Goal: Information Seeking & Learning: Learn about a topic

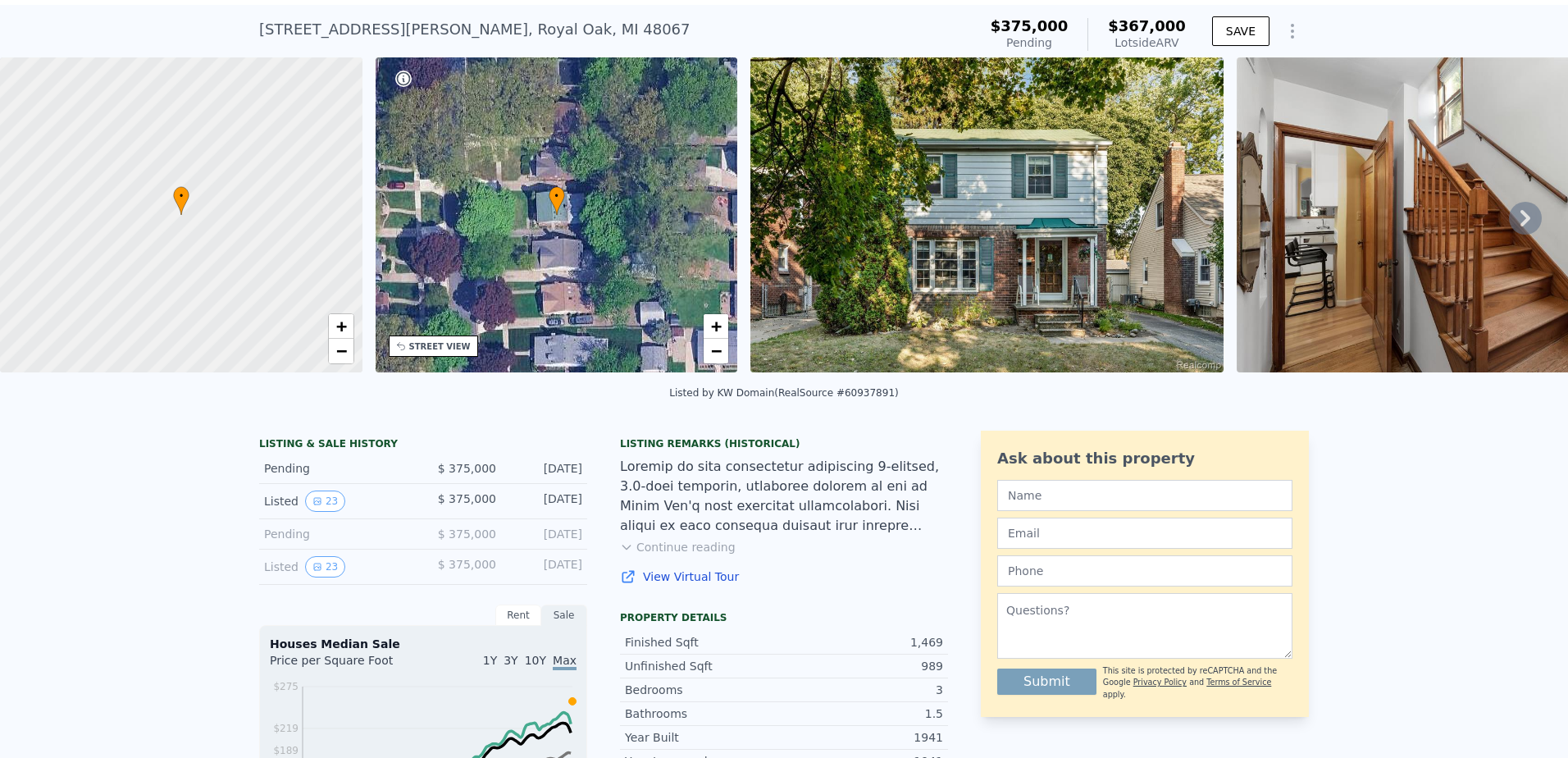
scroll to position [6, 0]
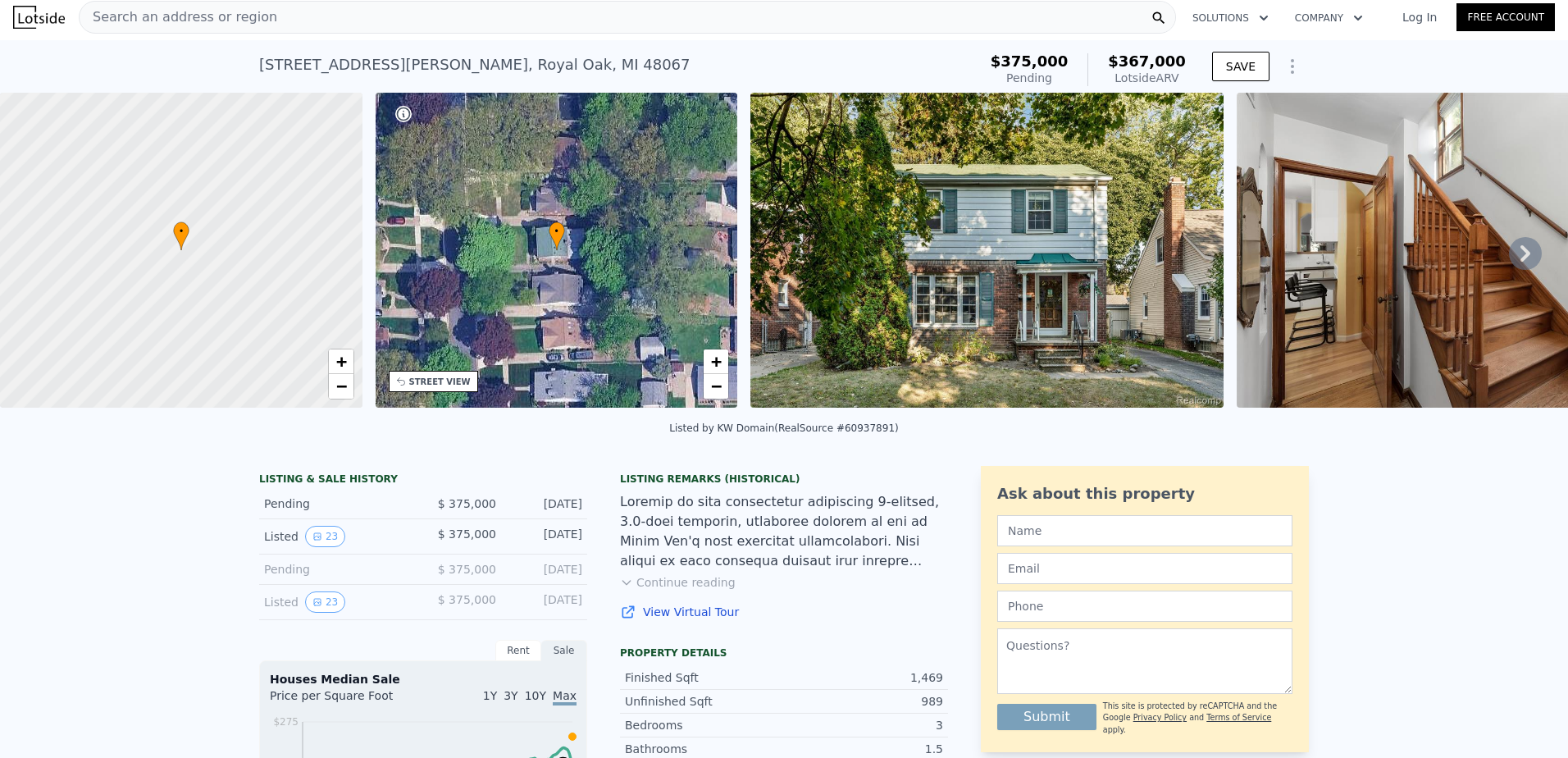
click at [988, 260] on img at bounding box center [986, 250] width 473 height 315
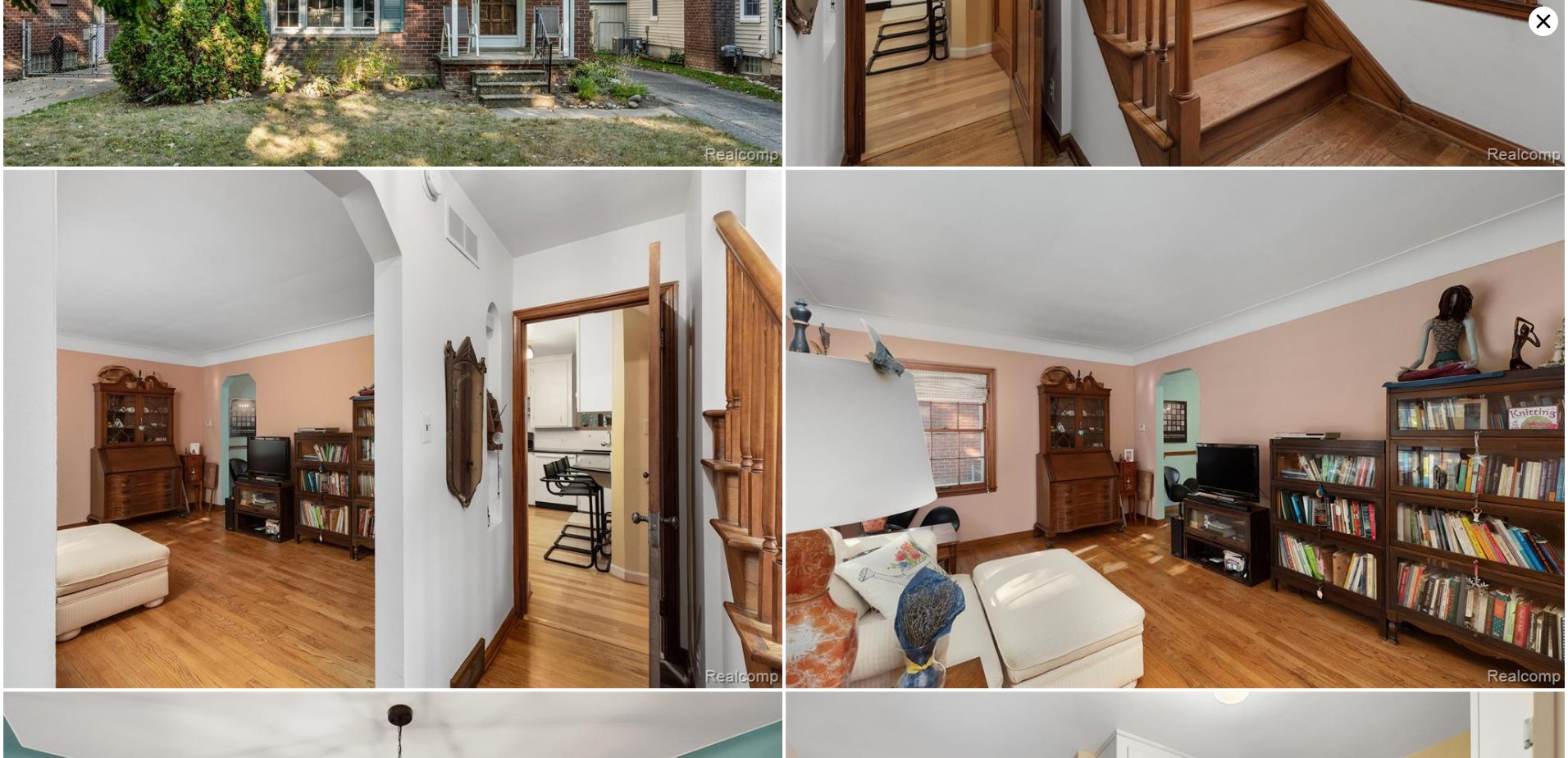
scroll to position [0, 0]
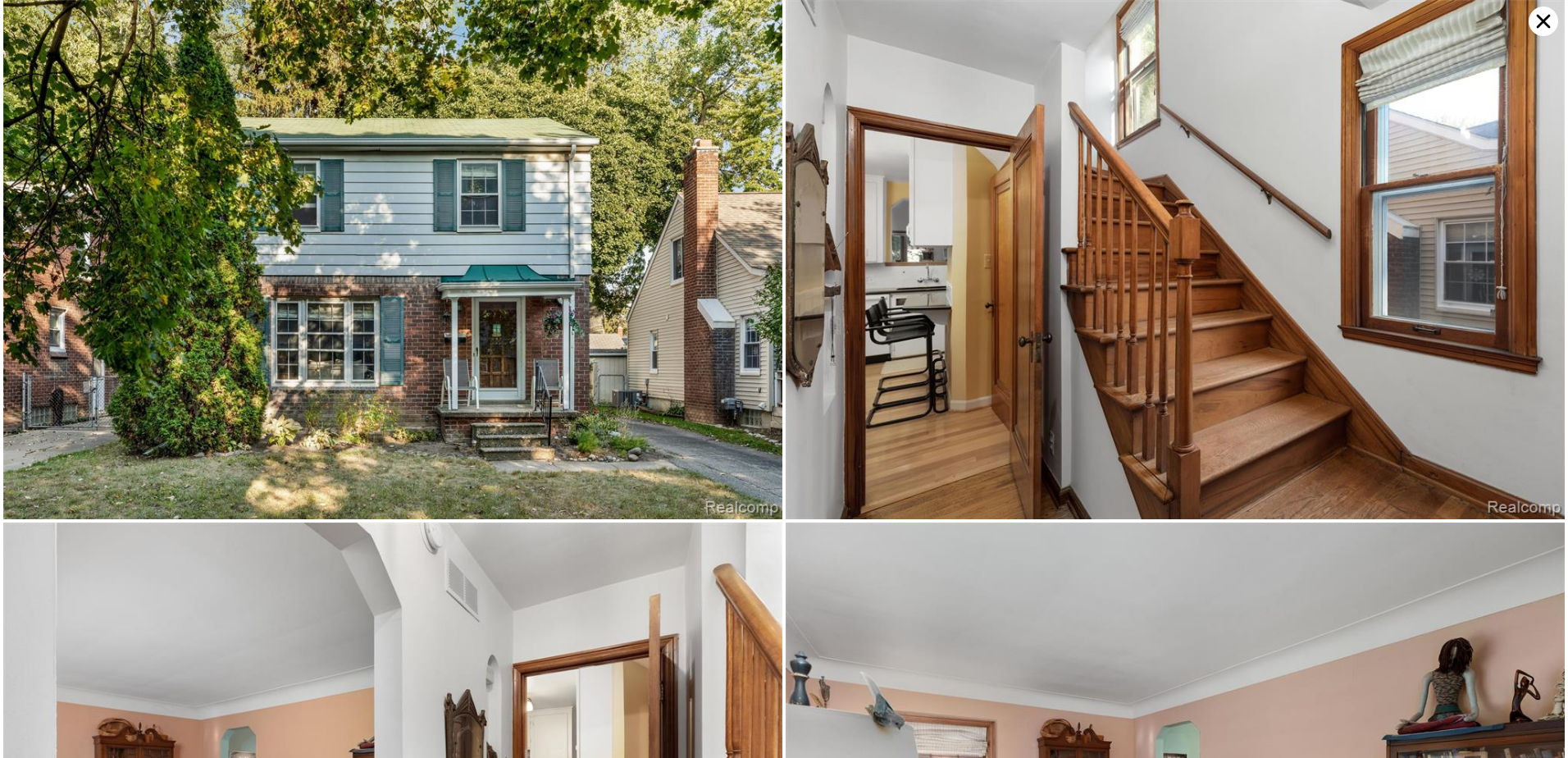
click at [1065, 283] on img at bounding box center [1176, 260] width 779 height 519
click at [1545, 30] on icon at bounding box center [1543, 21] width 29 height 29
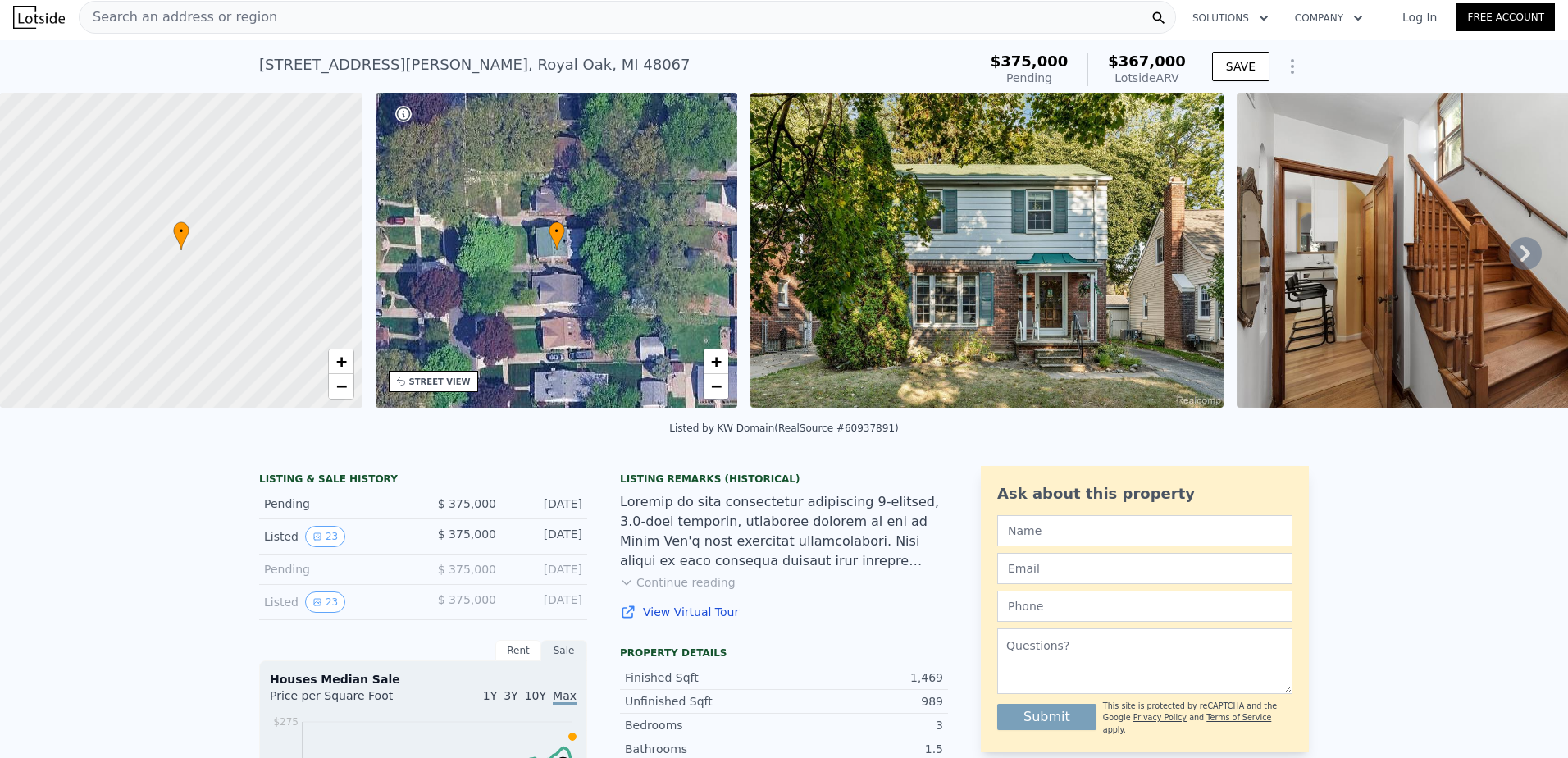
click at [168, 21] on span "Search an address or region" at bounding box center [178, 18] width 198 height 20
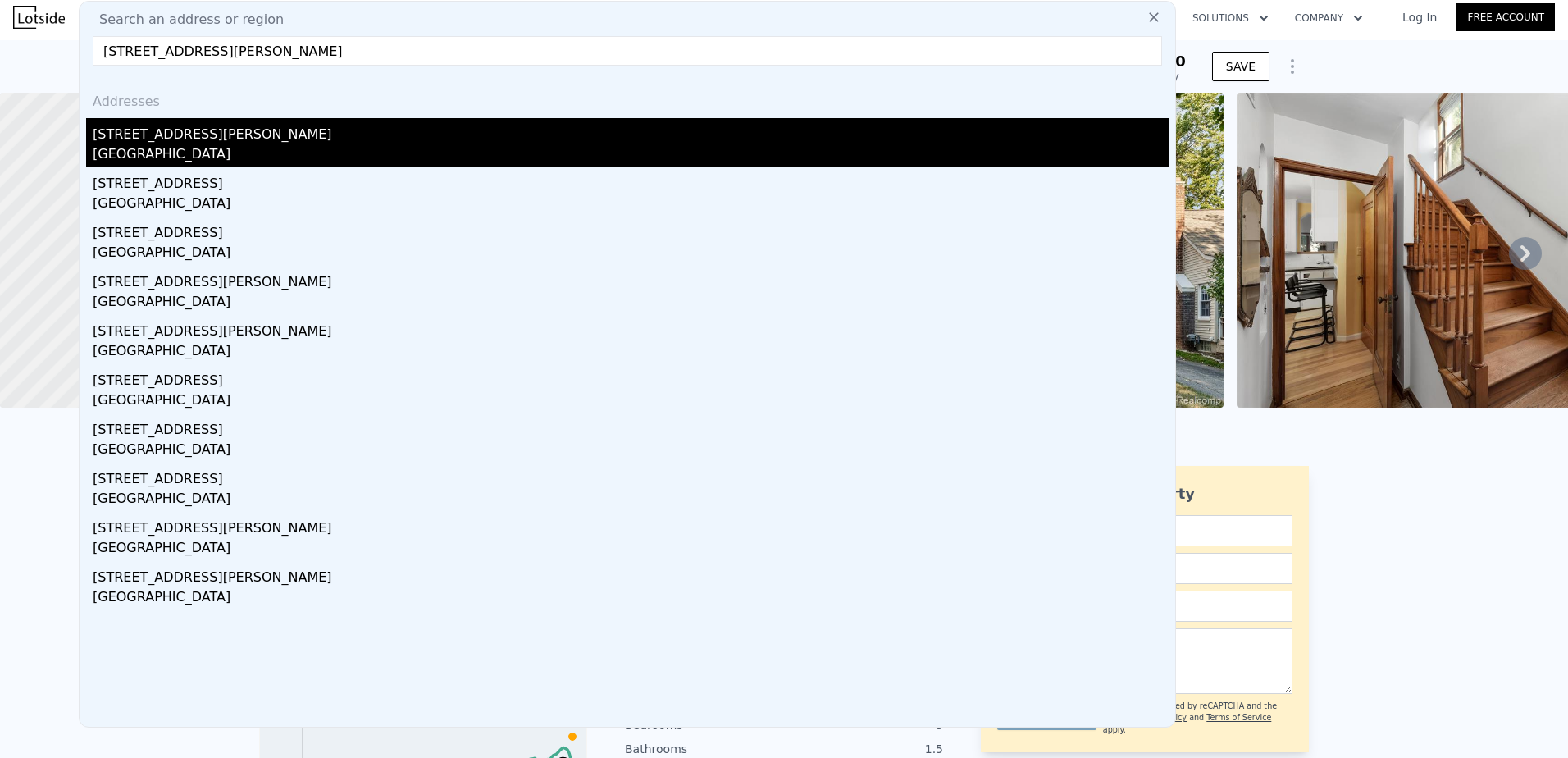
type input "[STREET_ADDRESS][PERSON_NAME]"
click at [152, 138] on div "[STREET_ADDRESS][PERSON_NAME]" at bounding box center [631, 131] width 1076 height 26
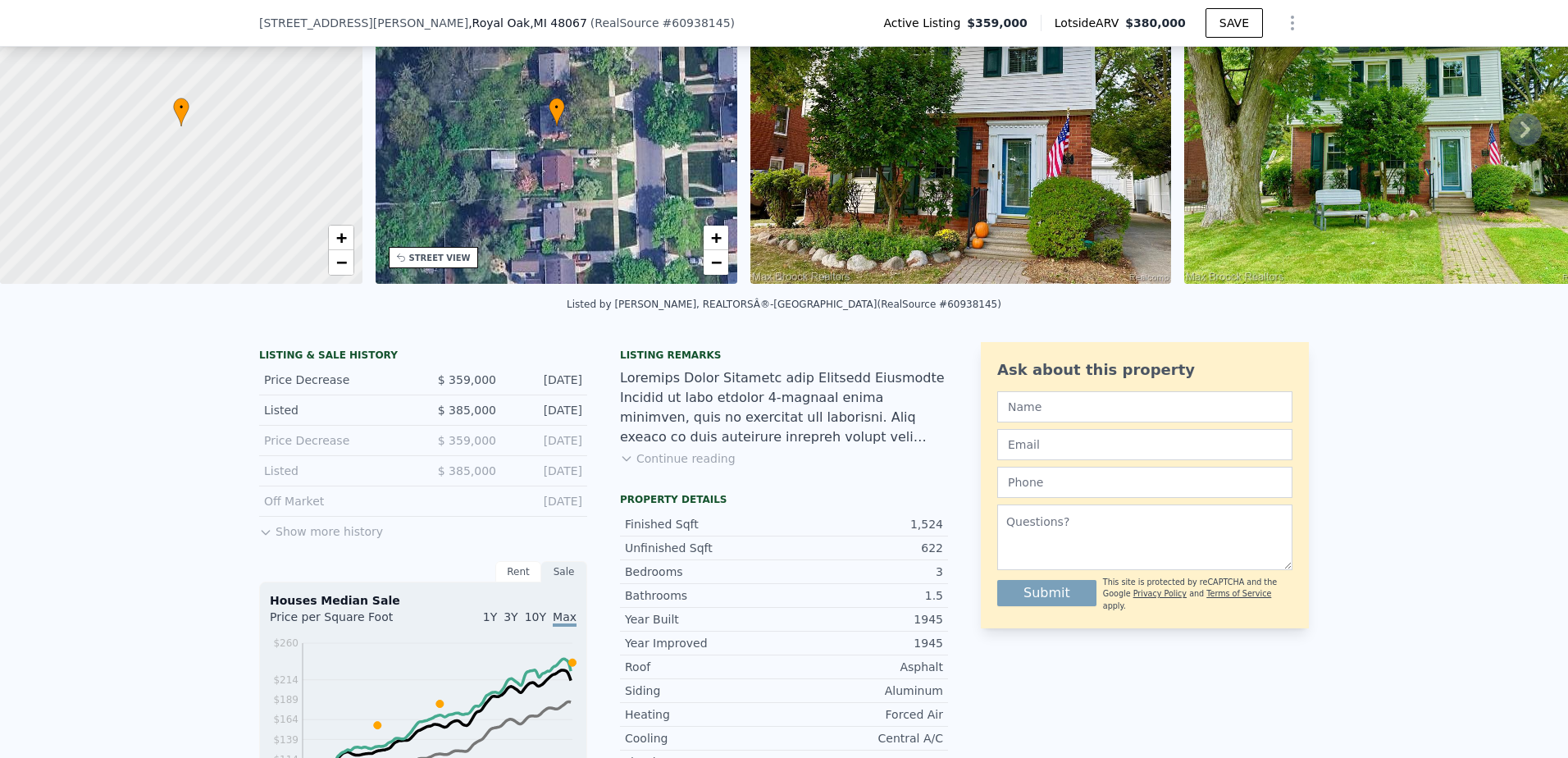
scroll to position [273, 0]
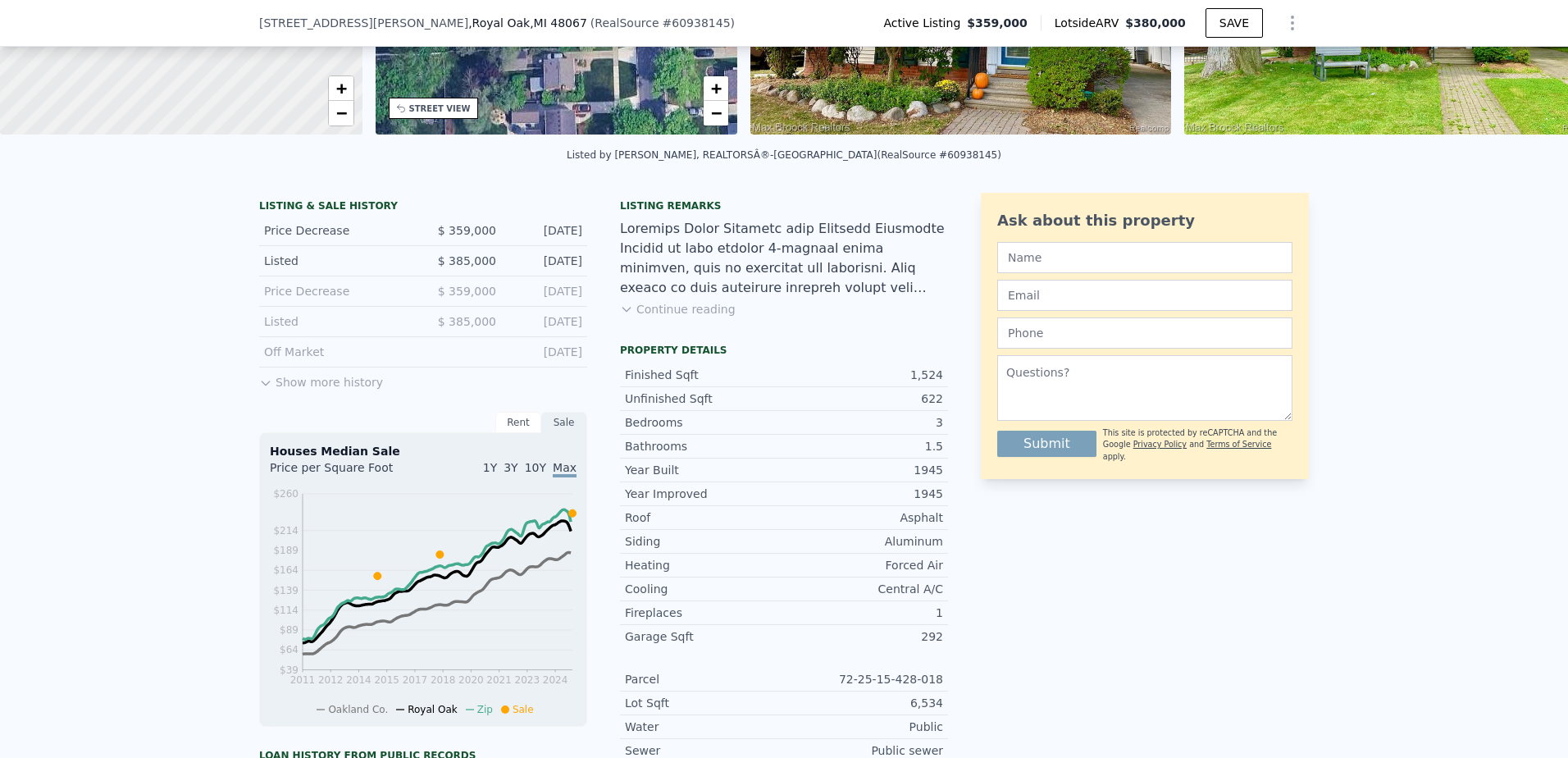
click at [301, 391] on button "Show more history" at bounding box center [321, 379] width 124 height 23
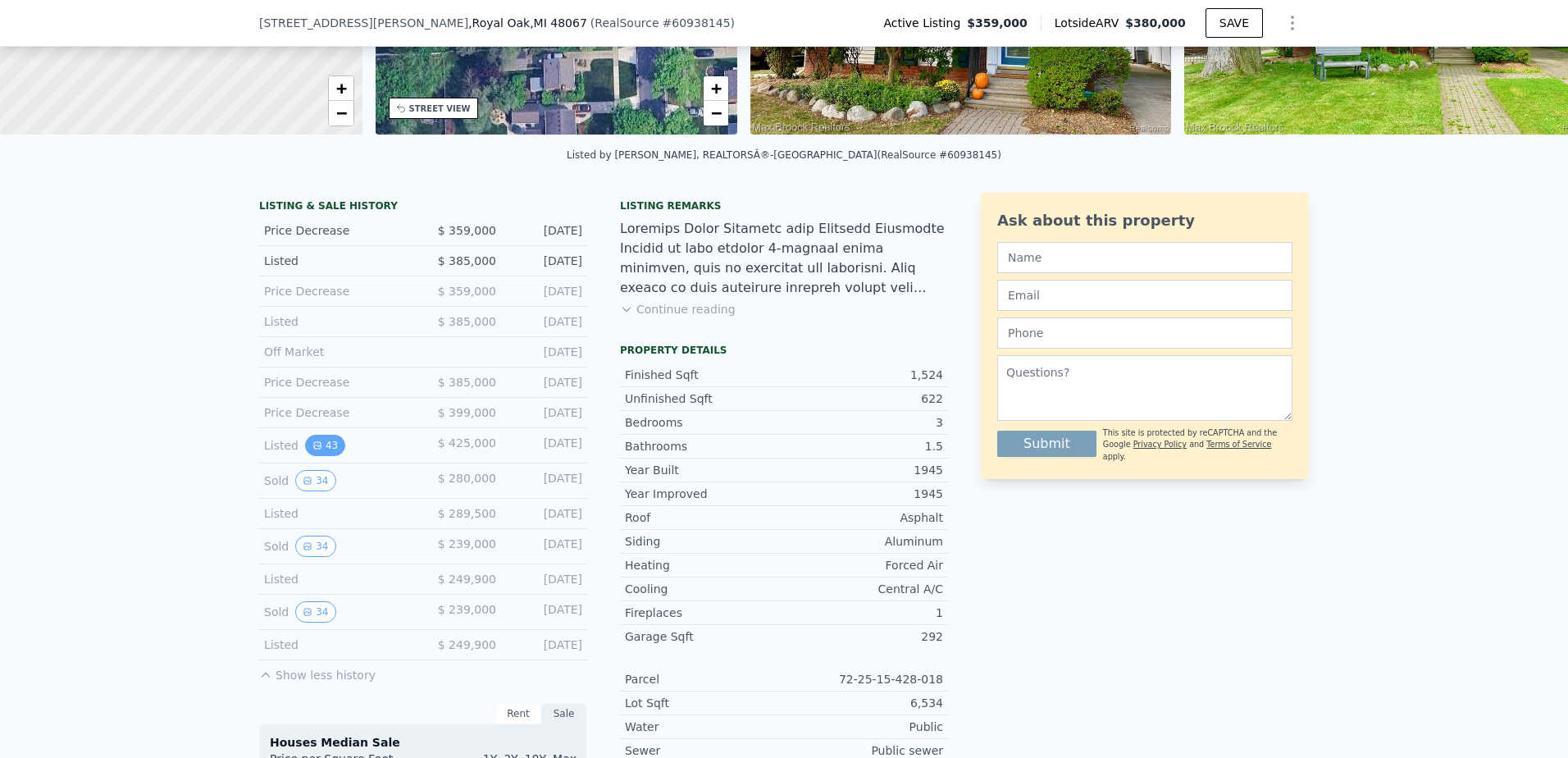
click at [316, 456] on button "43" at bounding box center [325, 446] width 40 height 22
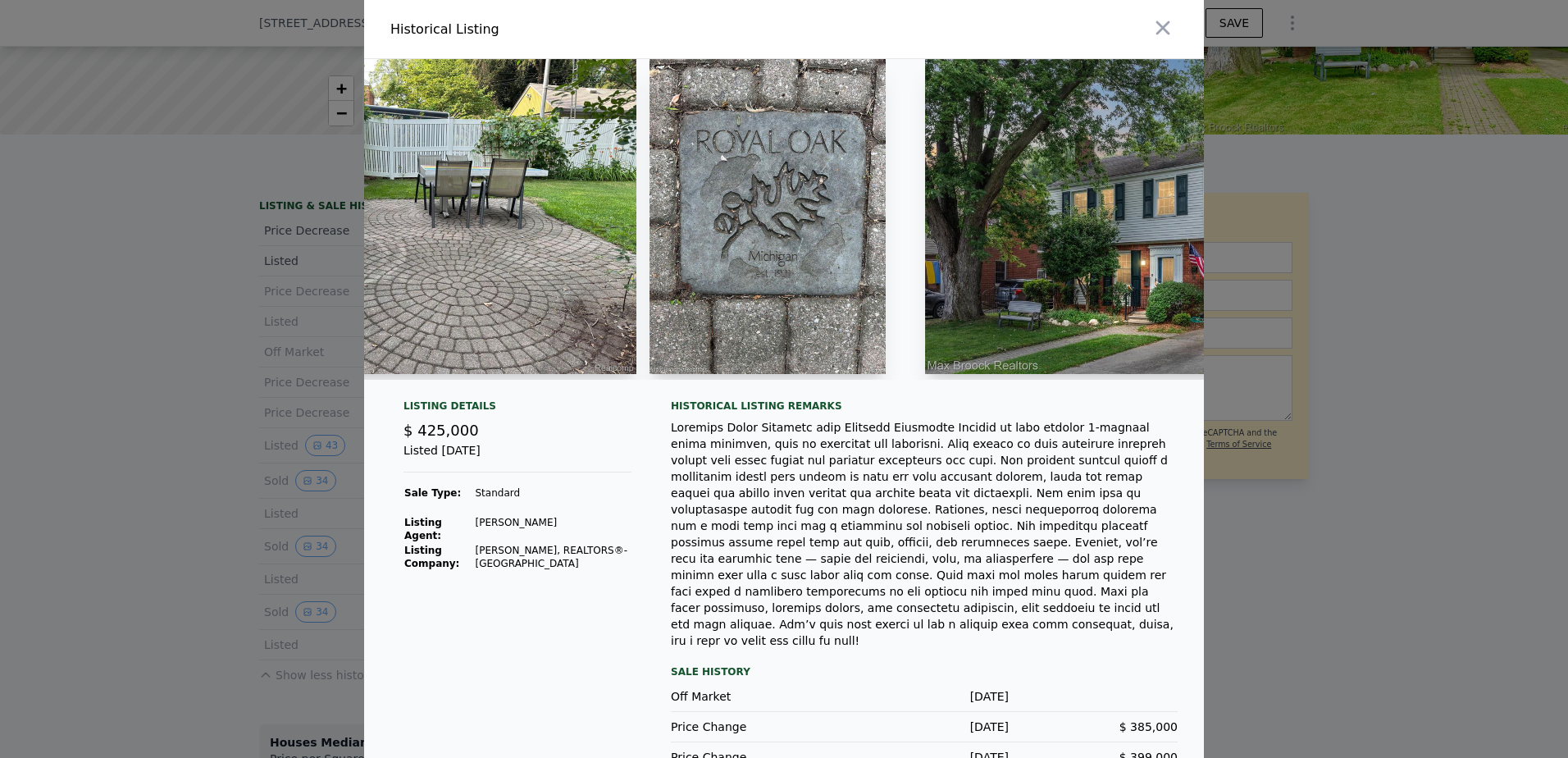
scroll to position [0, 18176]
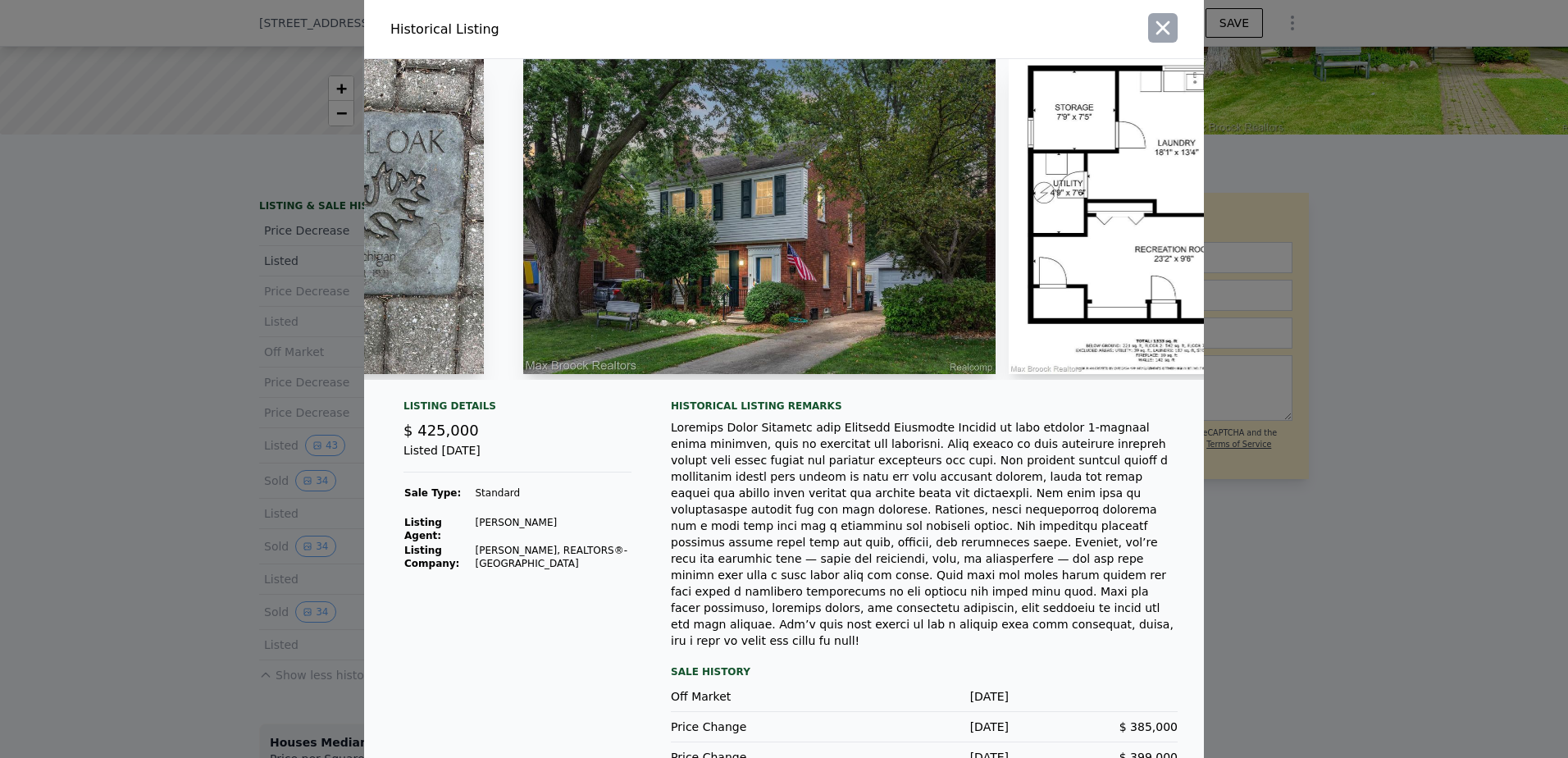
click at [1152, 26] on icon "button" at bounding box center [1163, 28] width 23 height 23
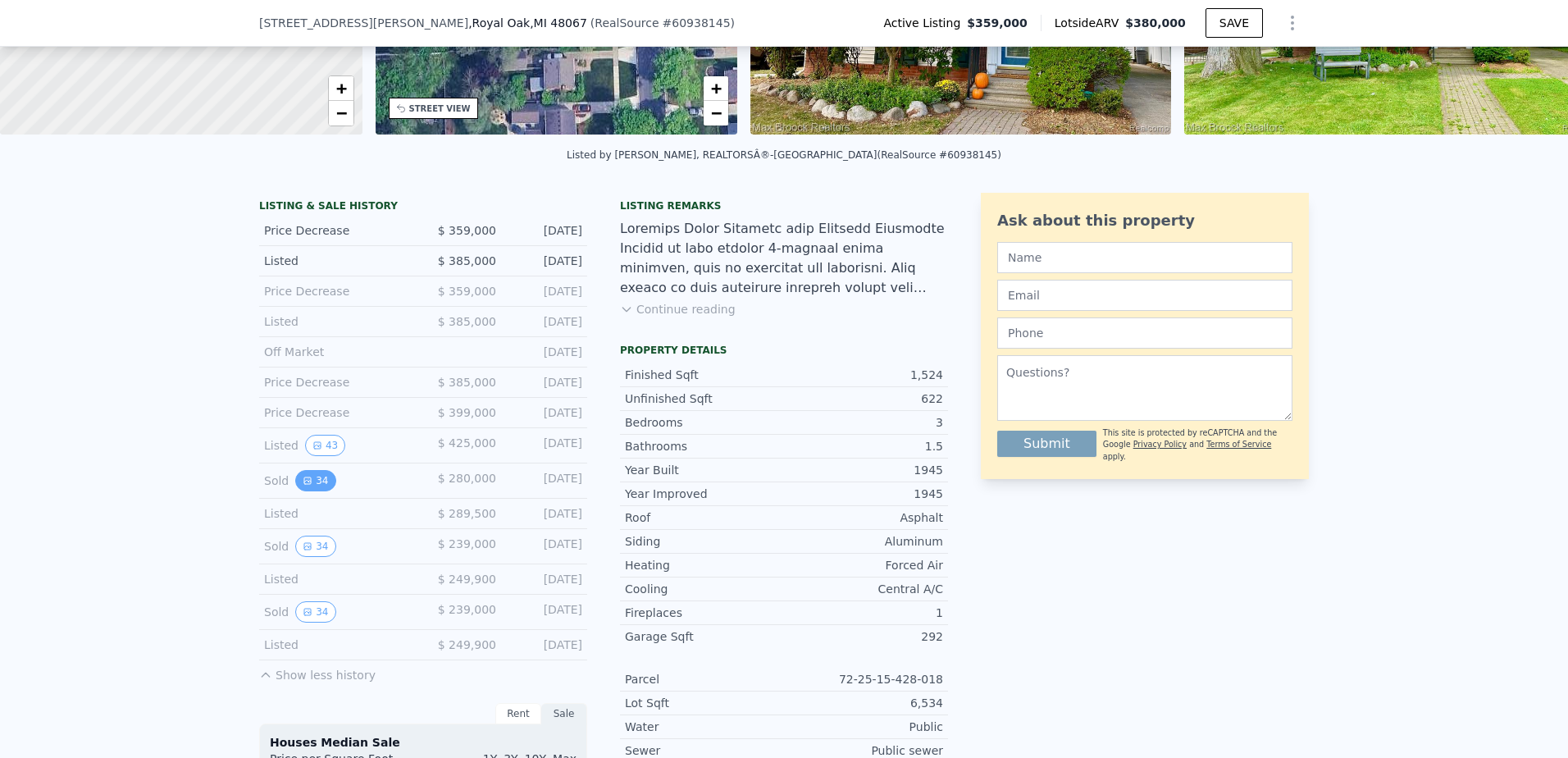
click at [305, 484] on icon "View historical data" at bounding box center [308, 481] width 7 height 7
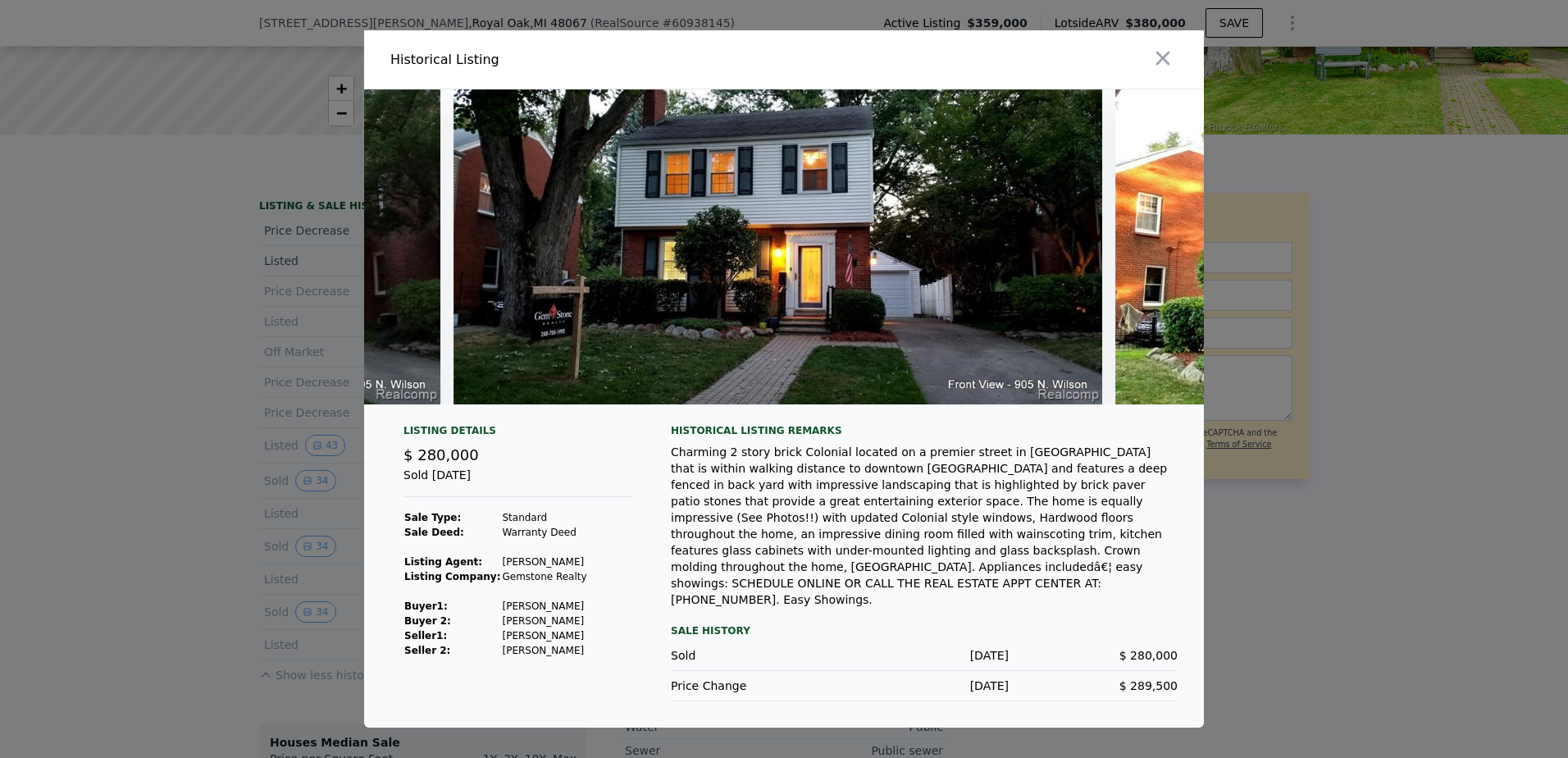
scroll to position [0, 17019]
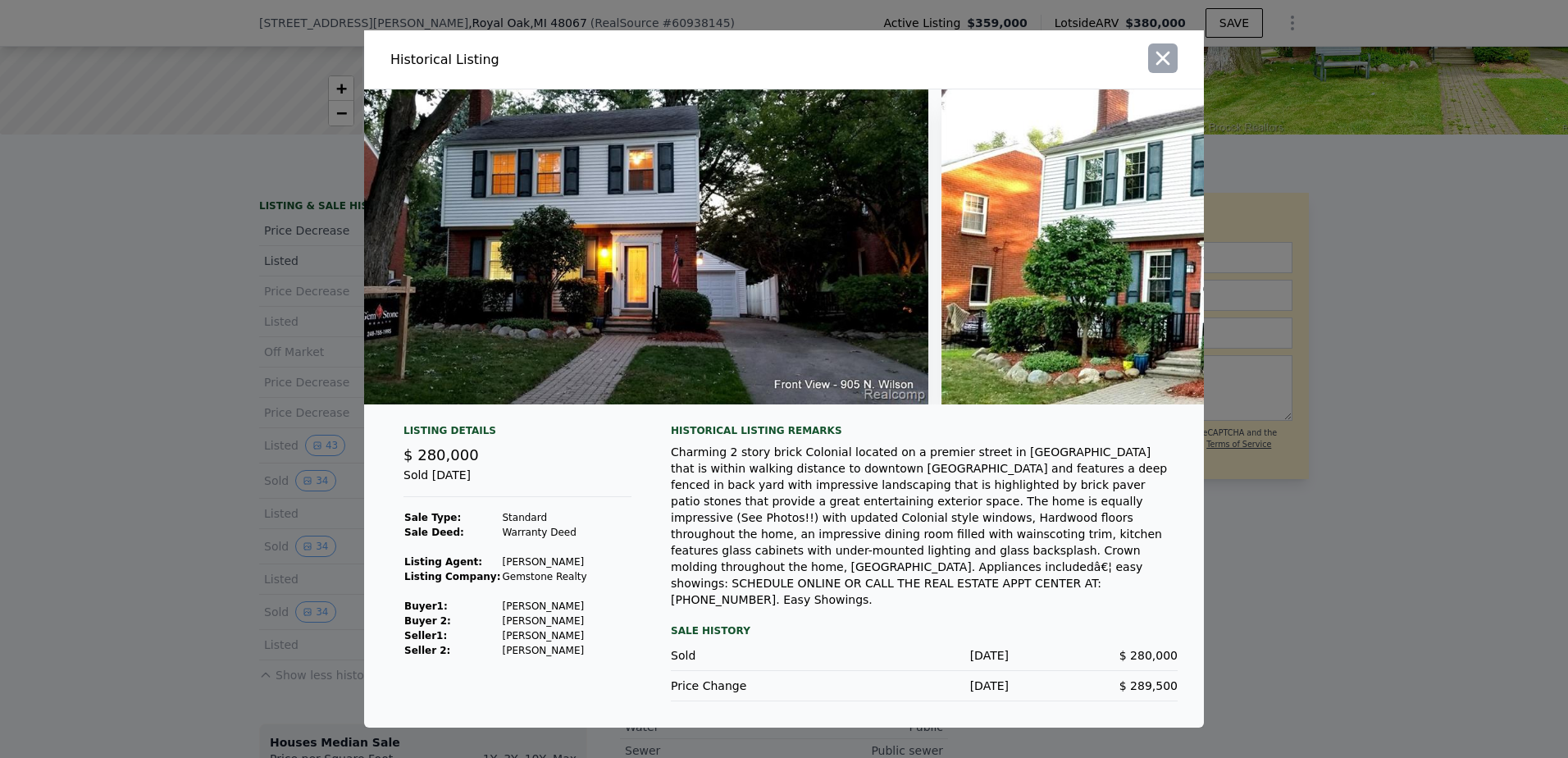
click at [1171, 64] on icon "button" at bounding box center [1163, 58] width 23 height 23
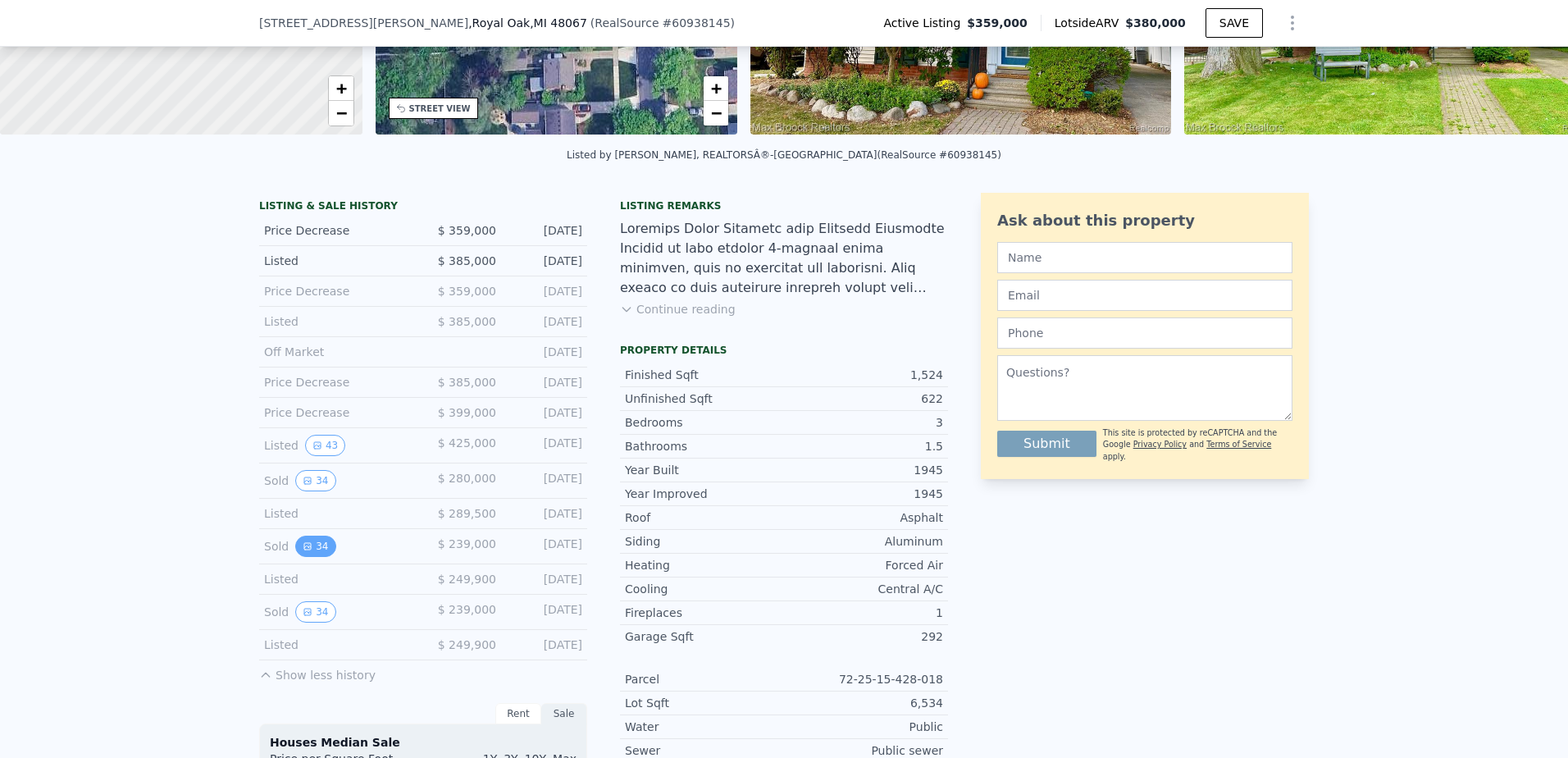
click at [319, 557] on button "34" at bounding box center [315, 547] width 40 height 22
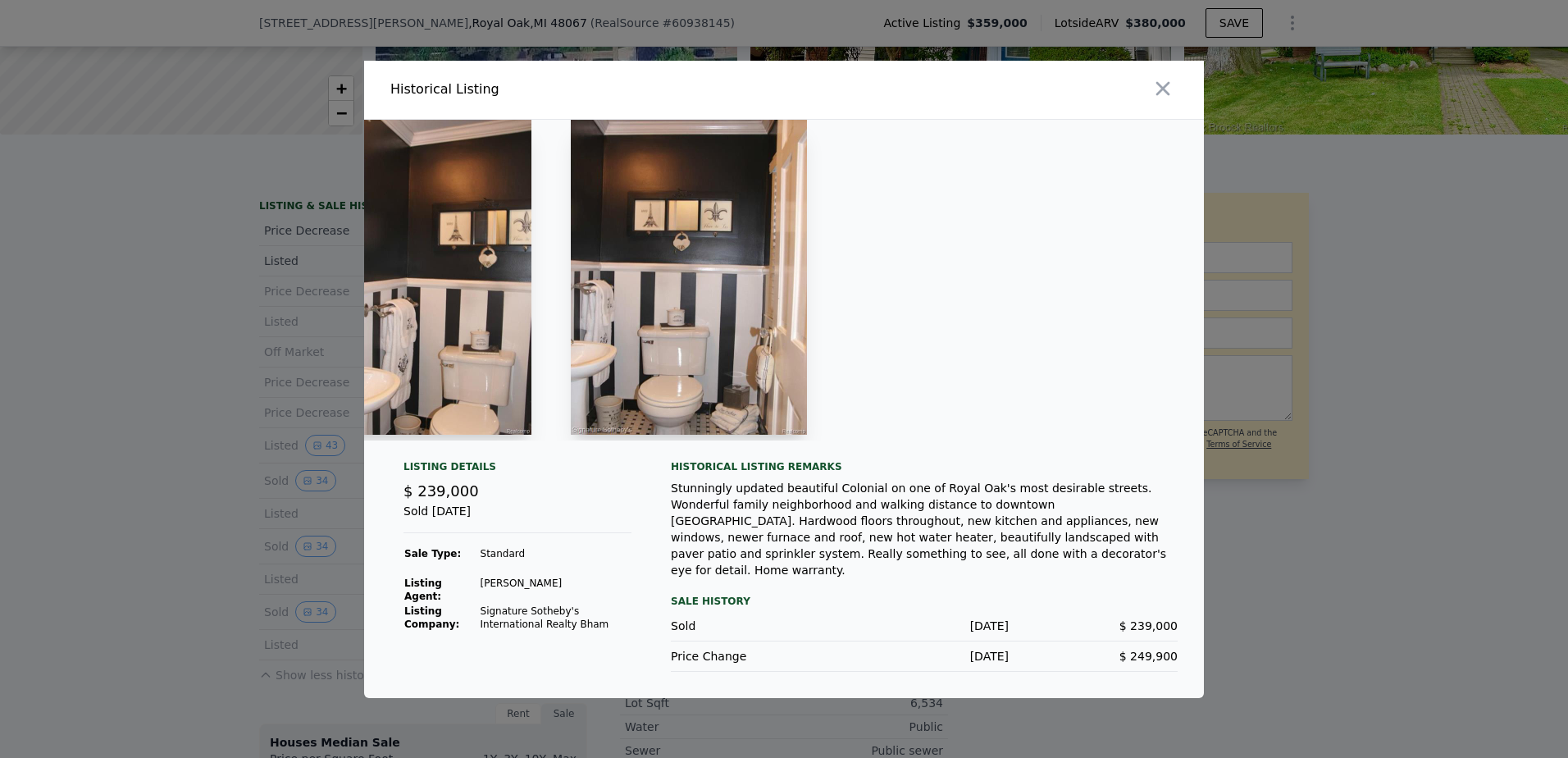
scroll to position [0, 5086]
